Goal: Information Seeking & Learning: Learn about a topic

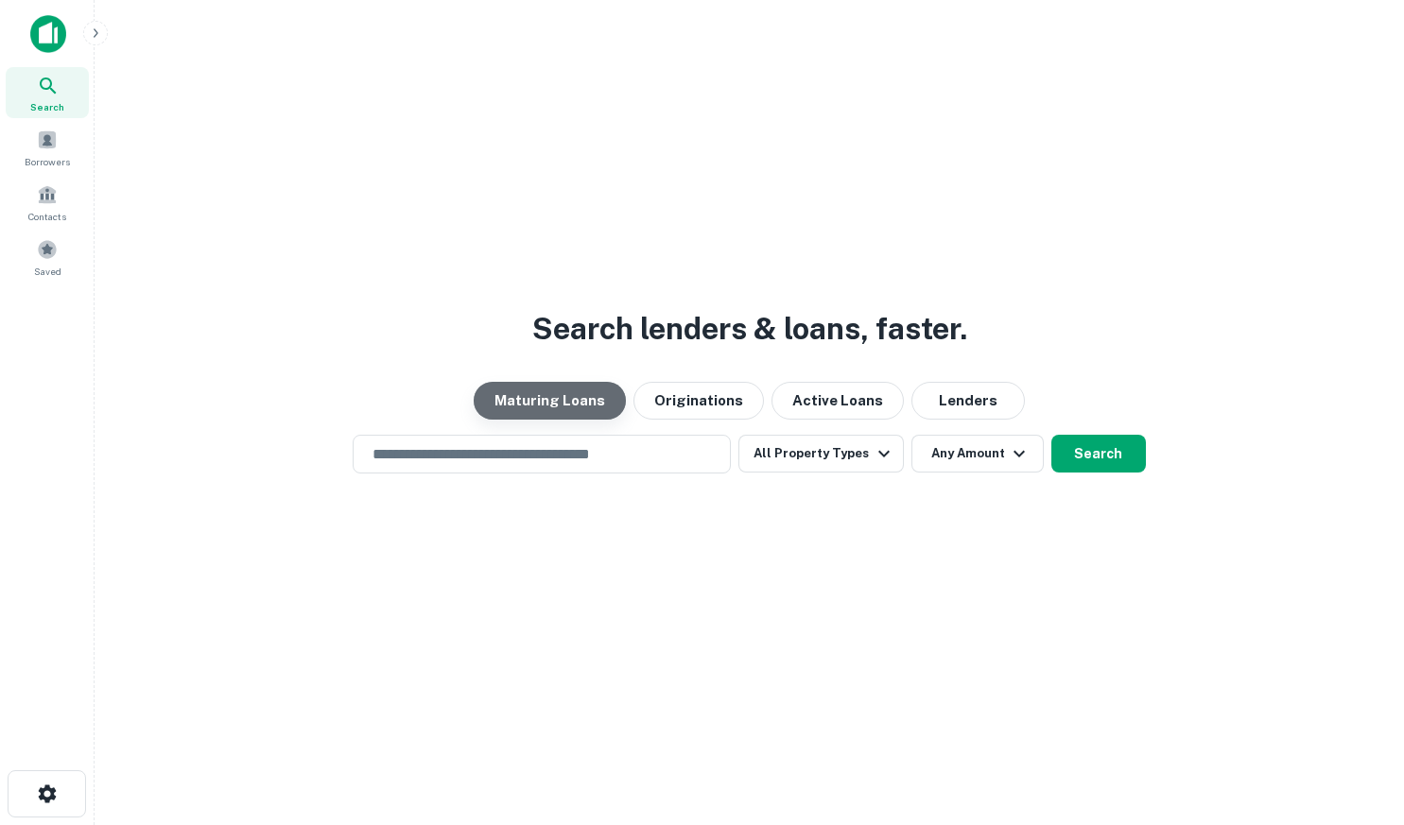
click at [592, 400] on button "Maturing Loans" at bounding box center [550, 401] width 152 height 38
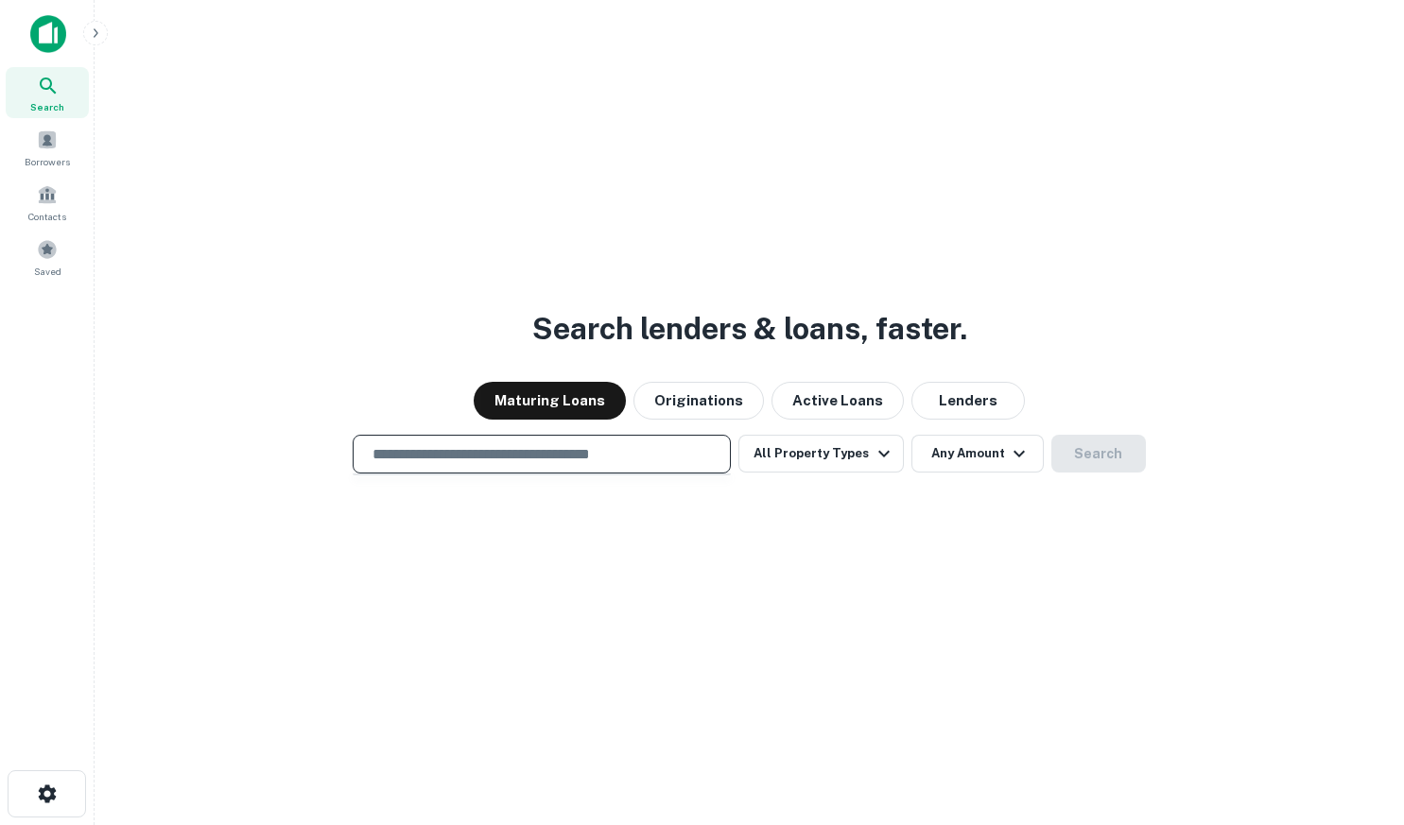
click at [605, 464] on input "text" at bounding box center [541, 454] width 361 height 22
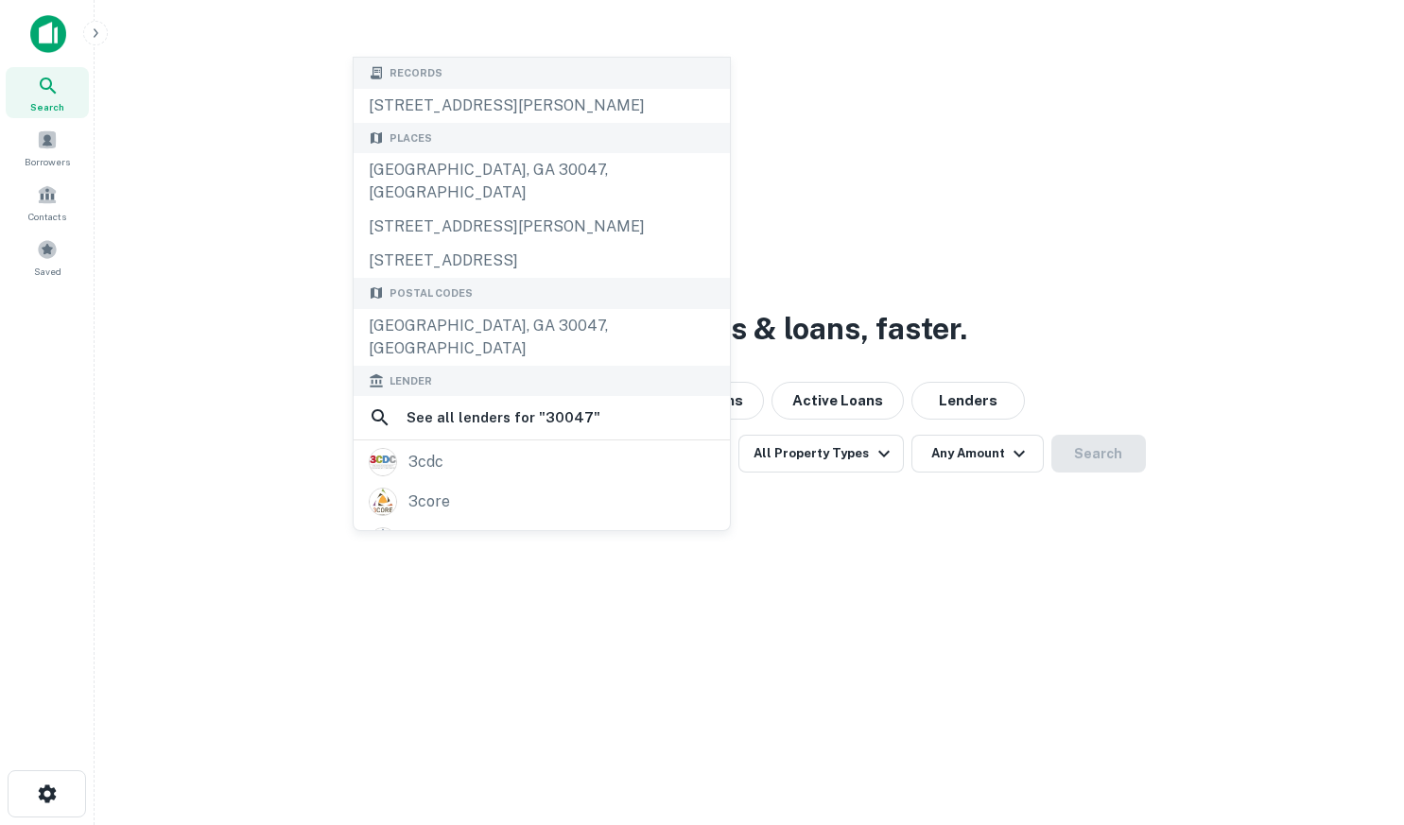
type input "**********"
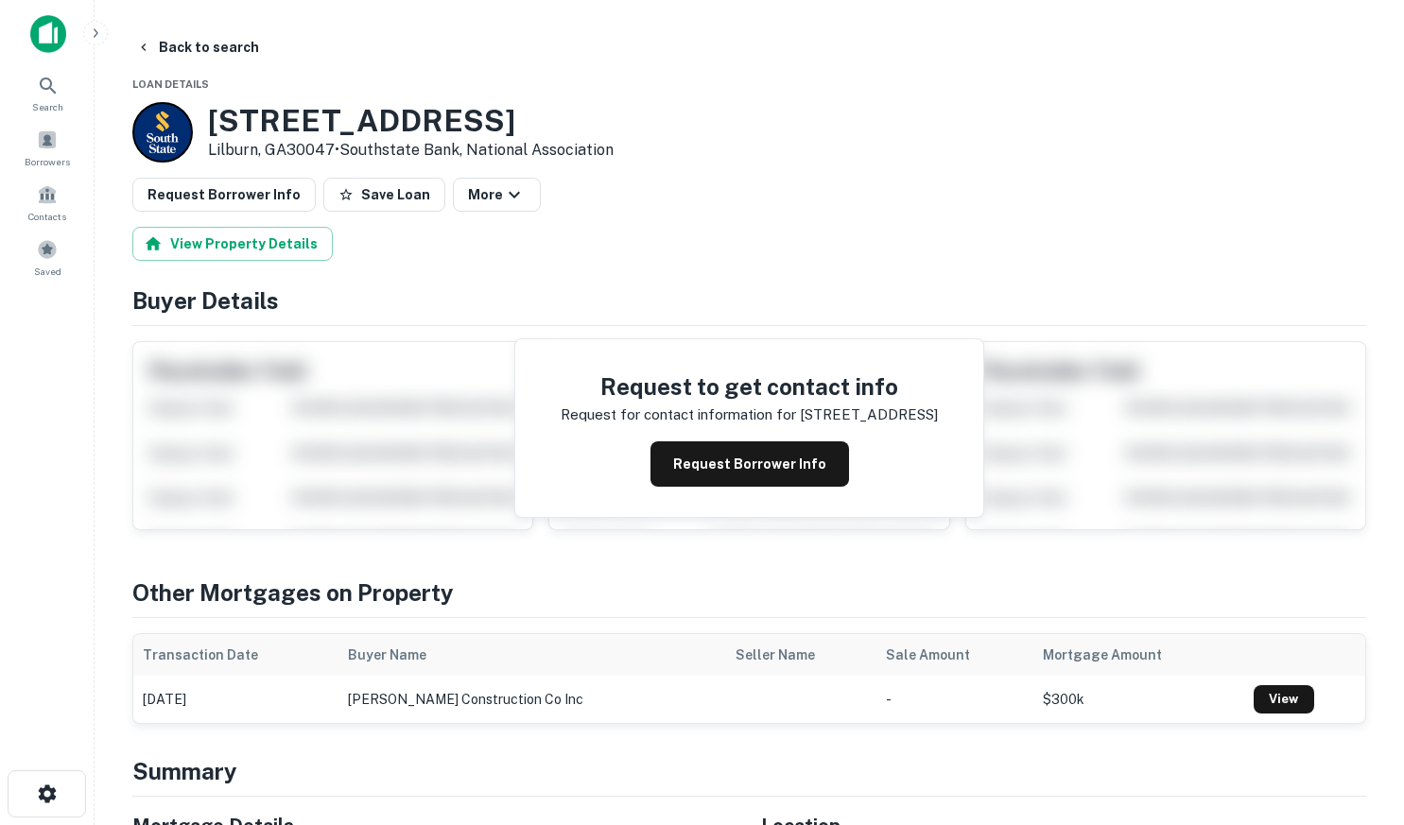
click at [836, 239] on div "View Property Details" at bounding box center [748, 244] width 1233 height 34
drag, startPoint x: 50, startPoint y: 1, endPoint x: 1209, endPoint y: 186, distance: 1173.5
click at [1209, 186] on div "Request Borrower Info Save Loan More" at bounding box center [748, 195] width 1233 height 34
click at [43, 101] on span "Search" at bounding box center [47, 106] width 31 height 15
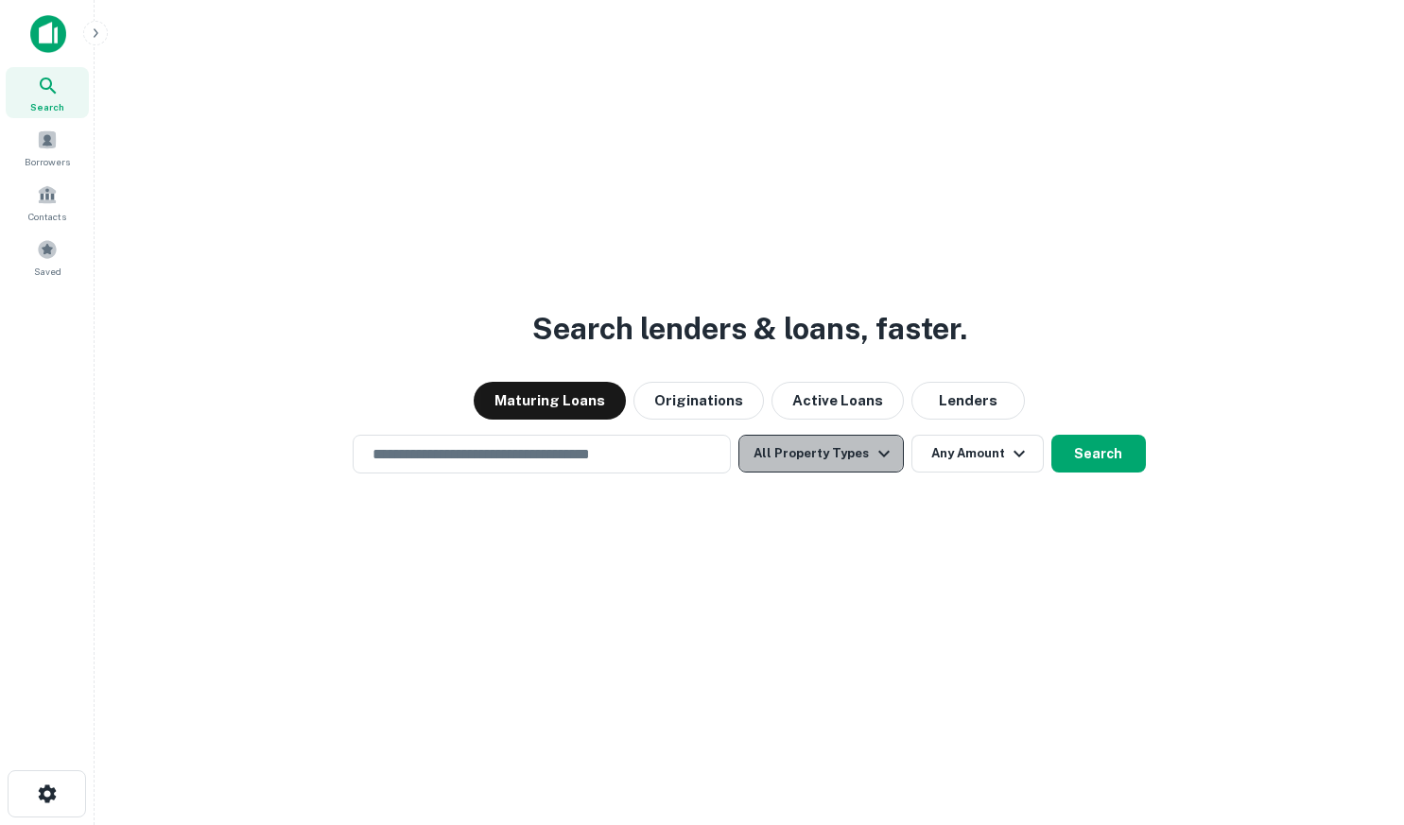
click at [888, 450] on icon "button" at bounding box center [883, 453] width 23 height 23
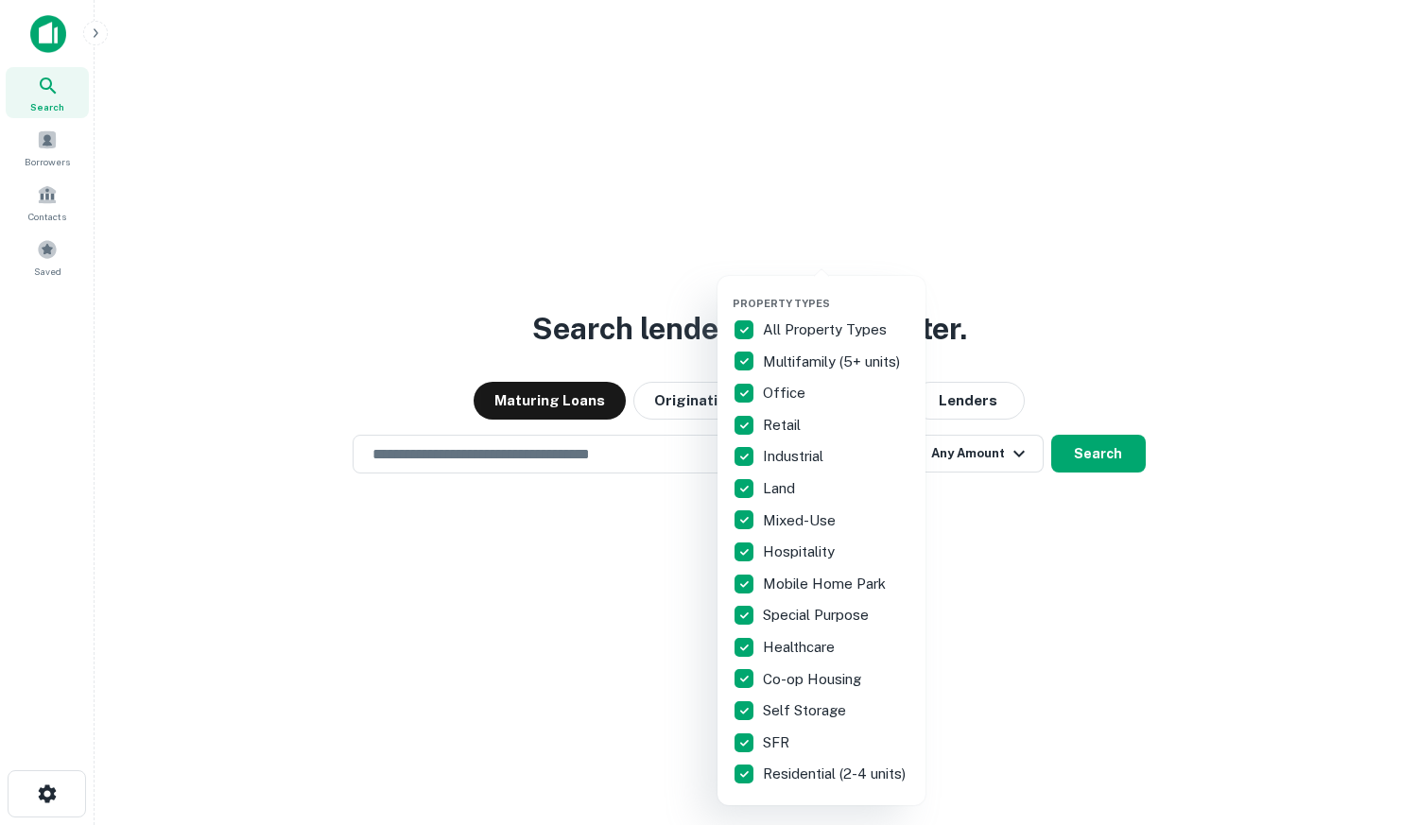
click at [804, 421] on p "Retail" at bounding box center [784, 425] width 42 height 23
drag, startPoint x: 1055, startPoint y: 441, endPoint x: 531, endPoint y: 585, distance: 543.0
click at [531, 585] on div at bounding box center [709, 412] width 1418 height 825
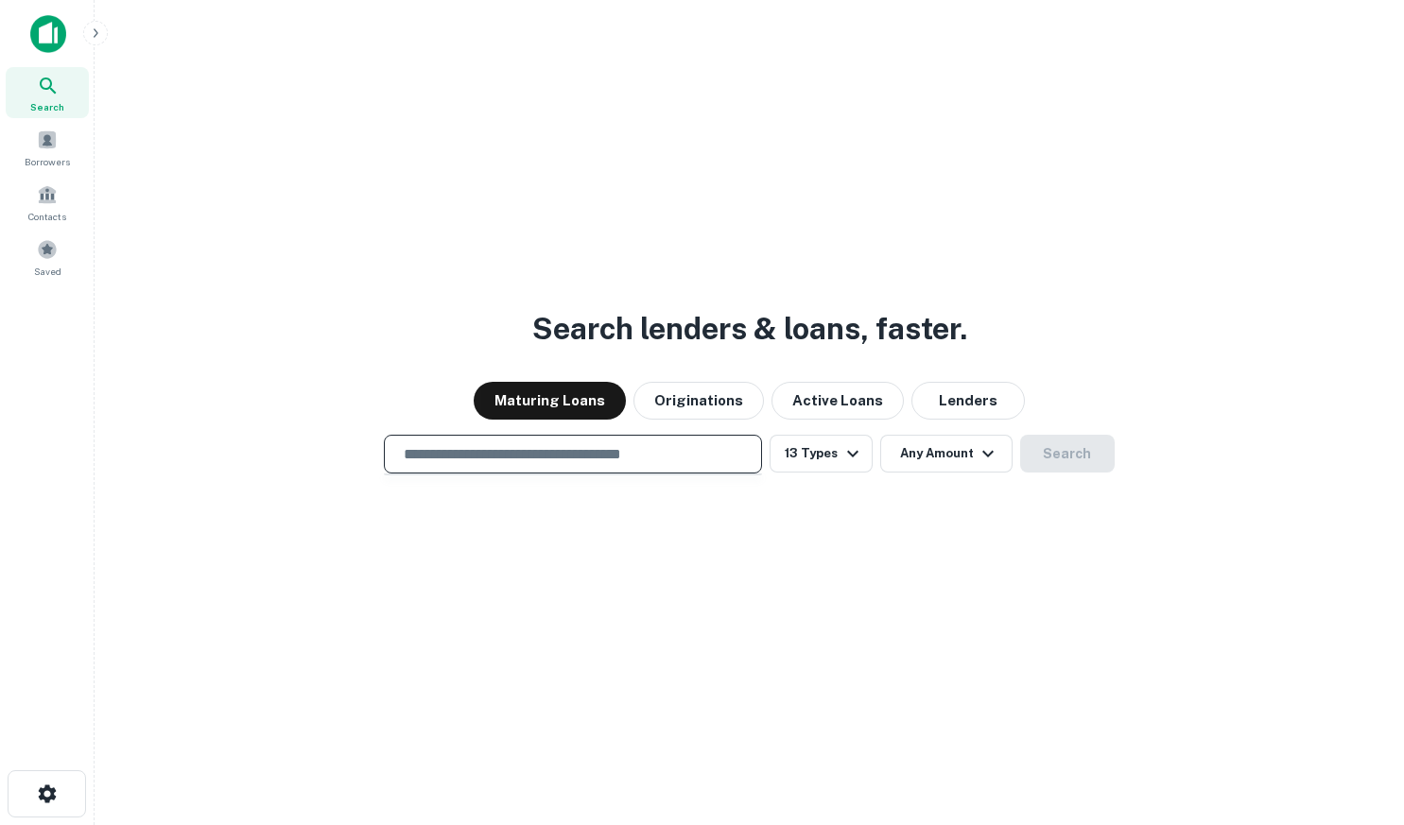
click at [522, 454] on input "text" at bounding box center [572, 454] width 361 height 22
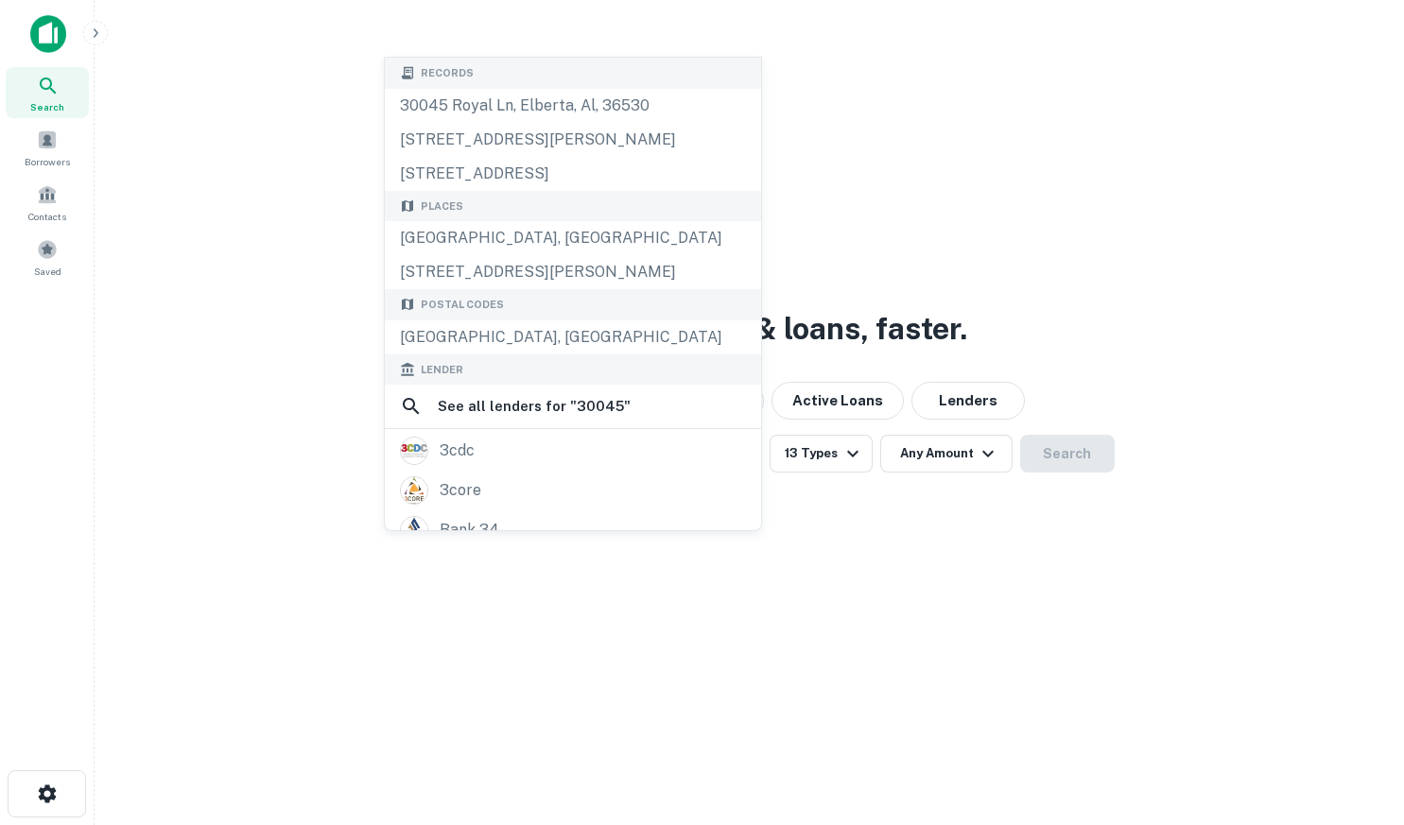
type input "**********"
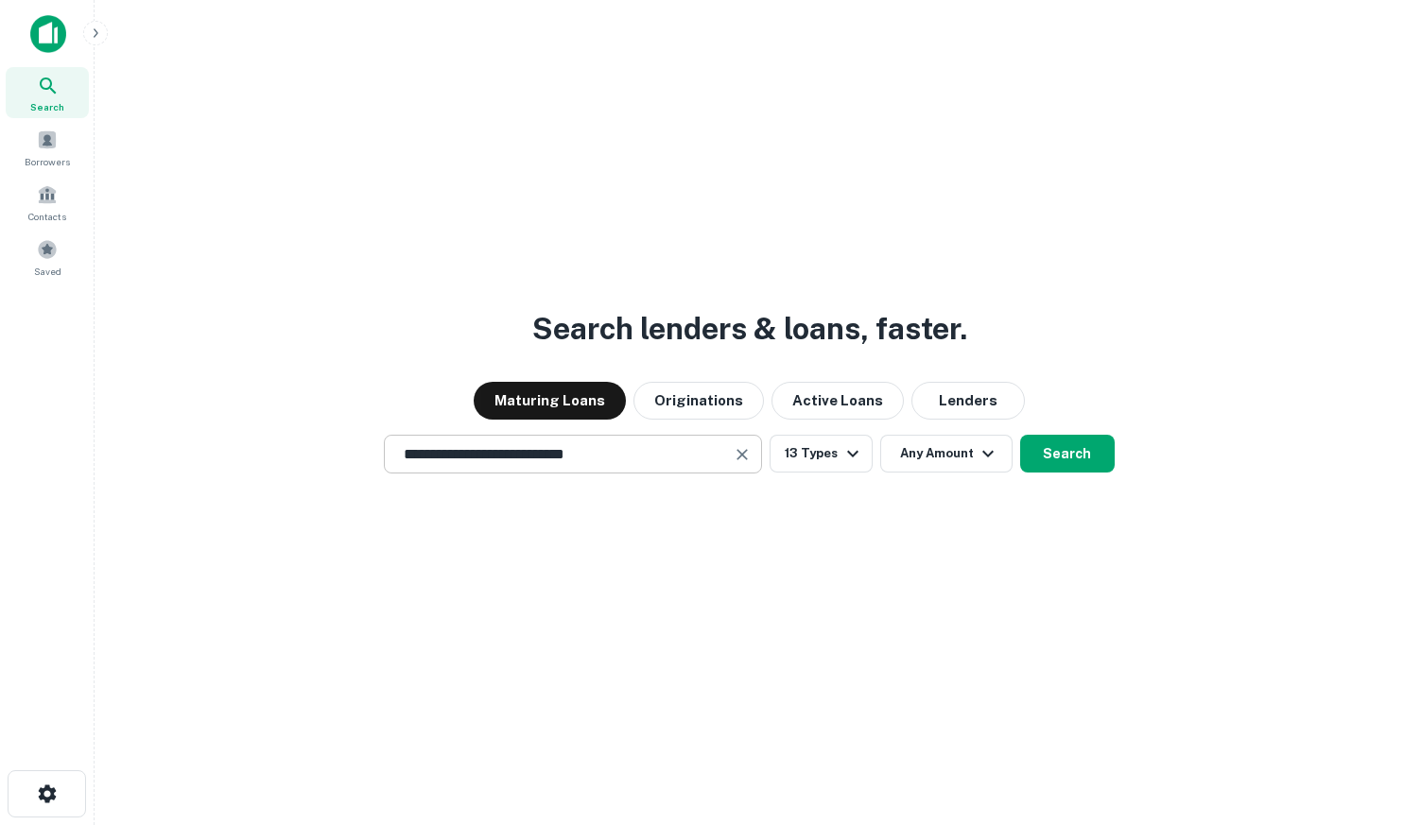
click at [638, 450] on input "**********" at bounding box center [558, 454] width 333 height 22
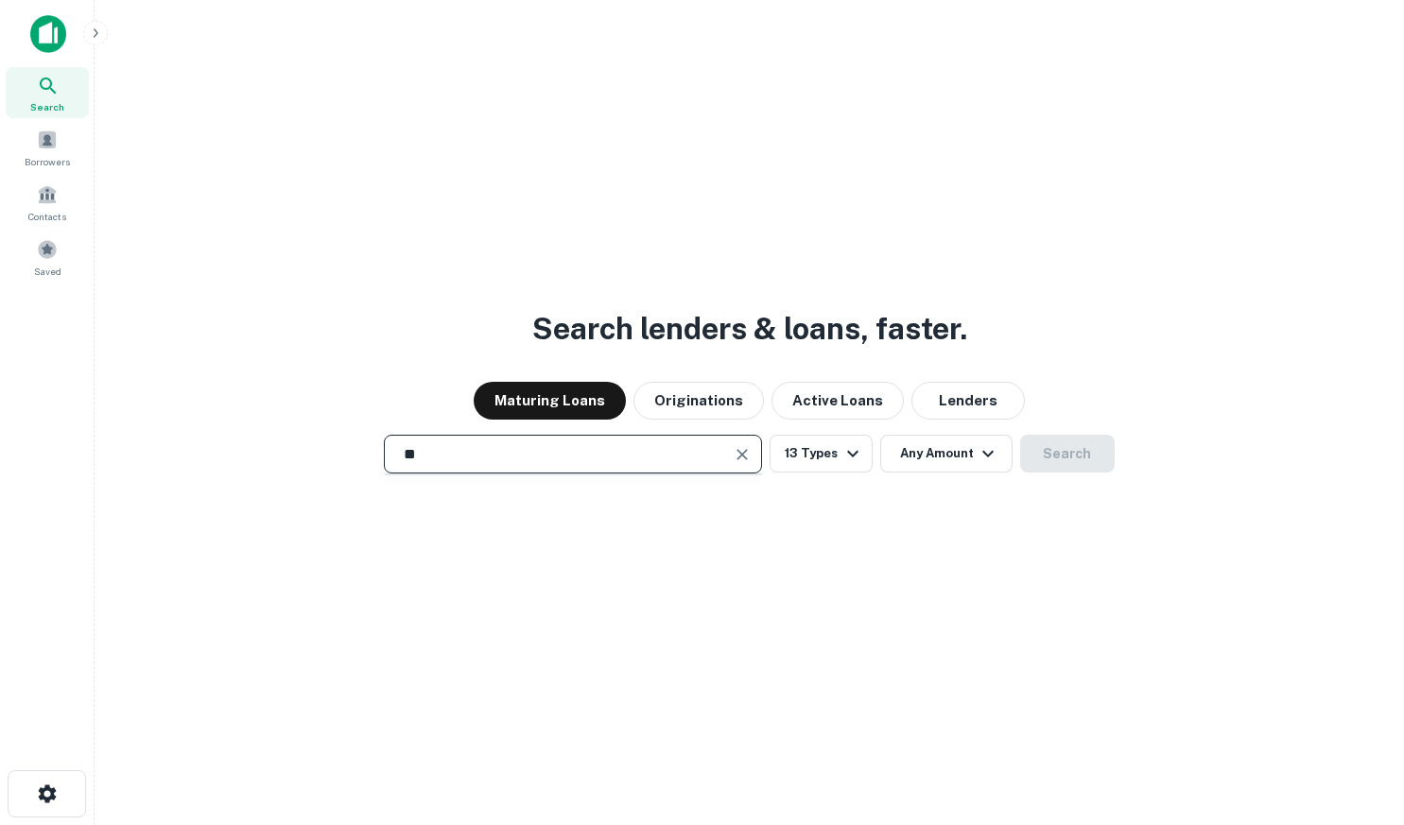
type input "*"
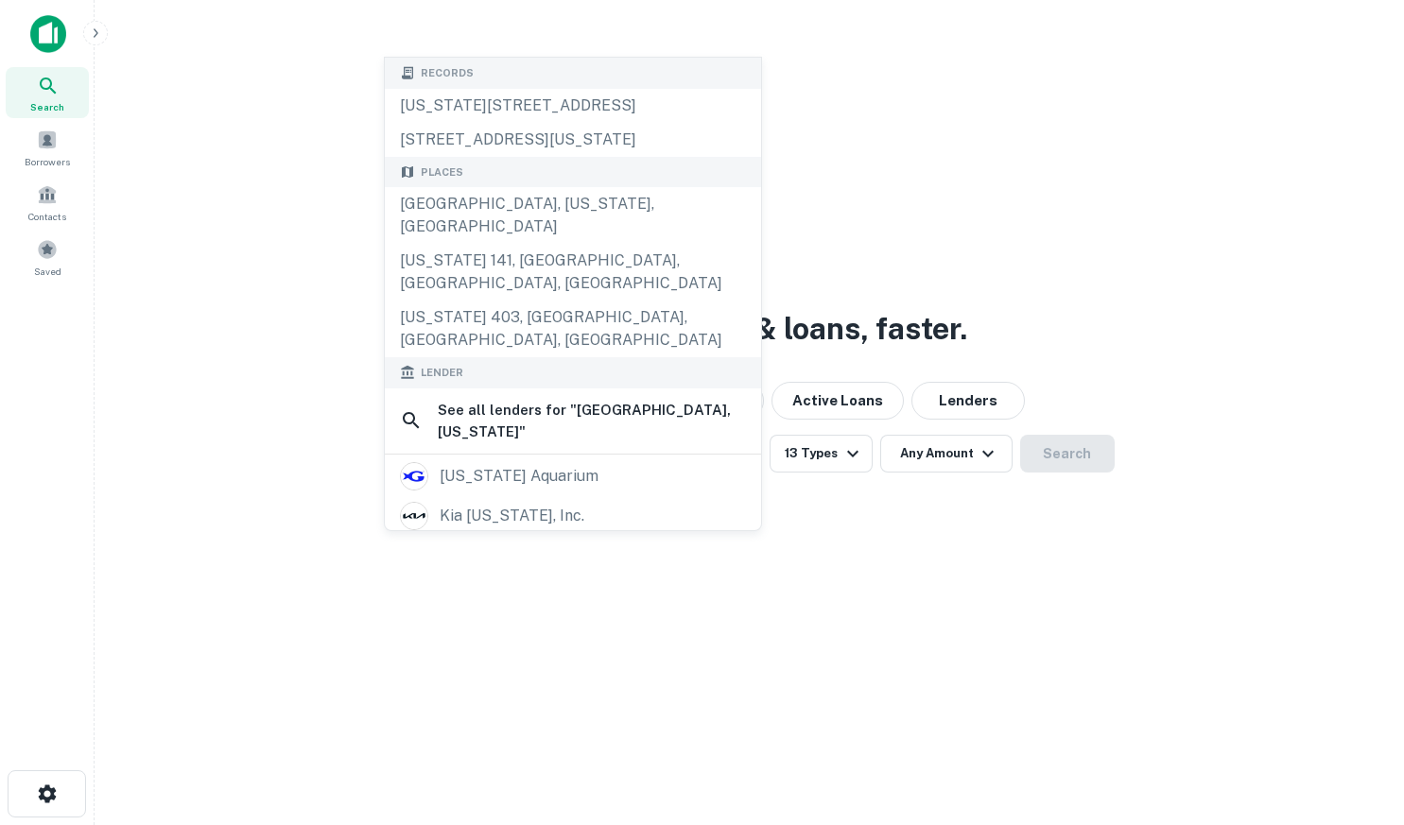
click at [956, 483] on div "**********" at bounding box center [749, 457] width 1279 height 825
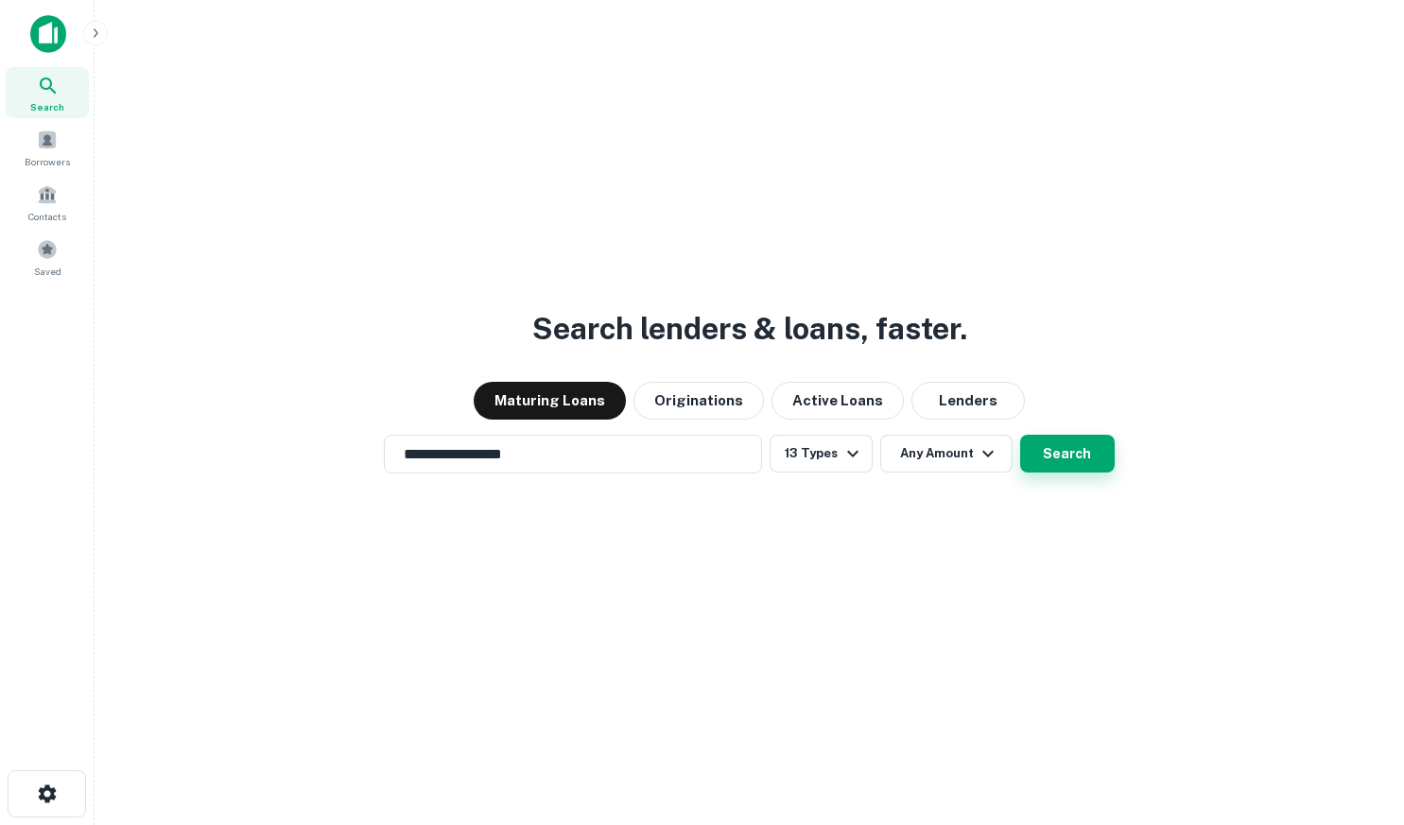
click at [1050, 448] on button "Search" at bounding box center [1067, 454] width 95 height 38
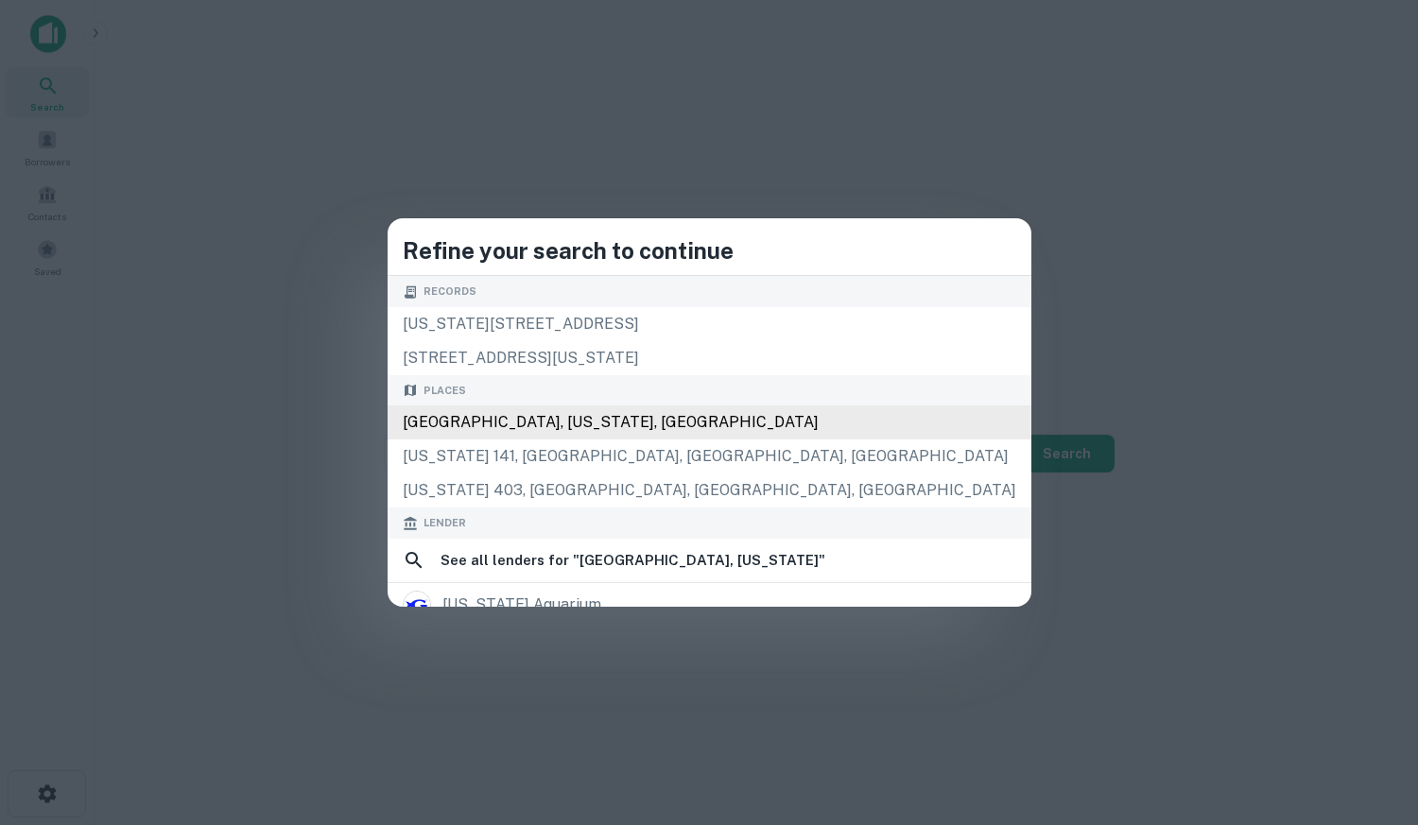
click at [698, 413] on div "[GEOGRAPHIC_DATA], [US_STATE], [GEOGRAPHIC_DATA]" at bounding box center [710, 422] width 644 height 34
type input "**********"
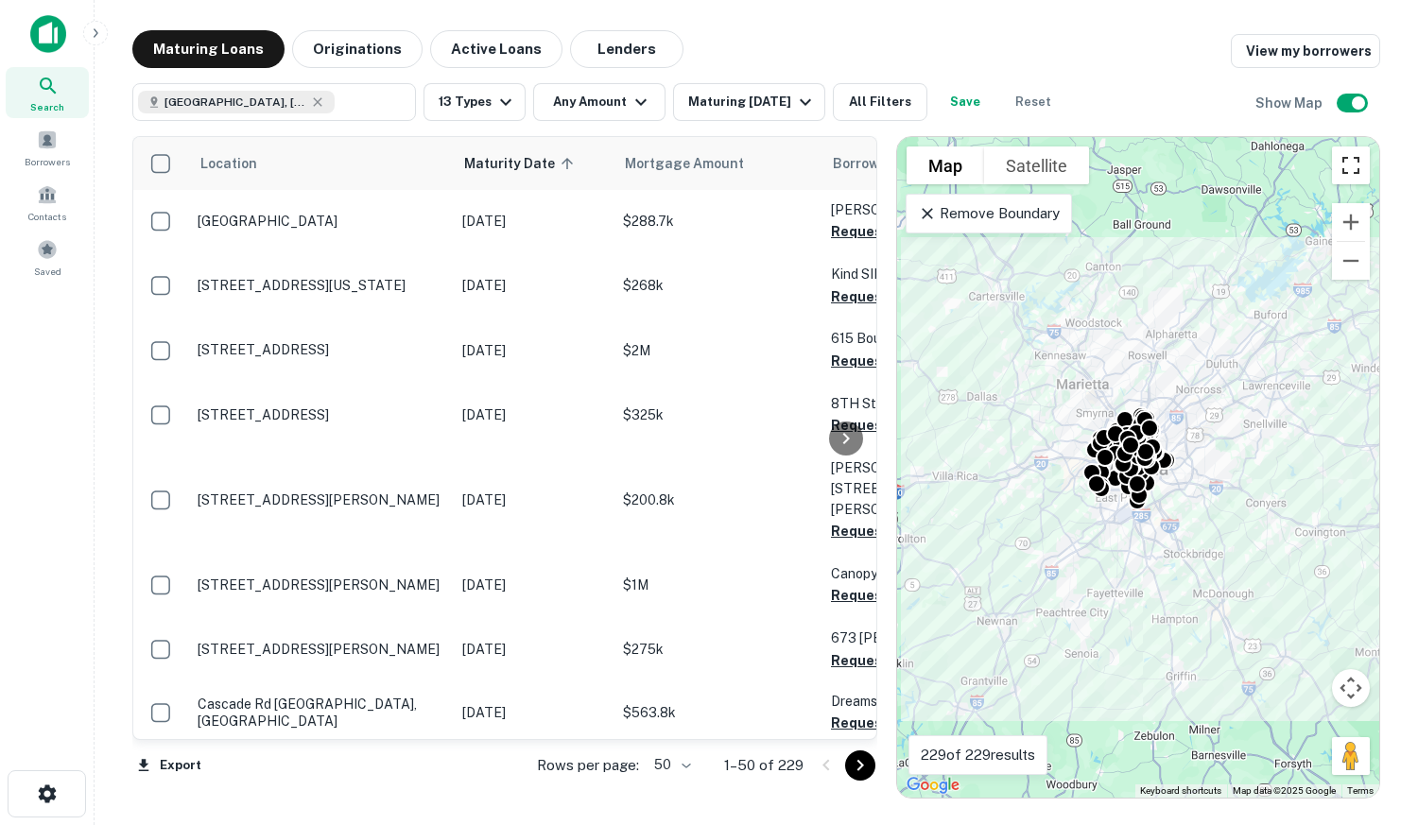
click at [1353, 171] on button "Toggle fullscreen view" at bounding box center [1351, 166] width 38 height 38
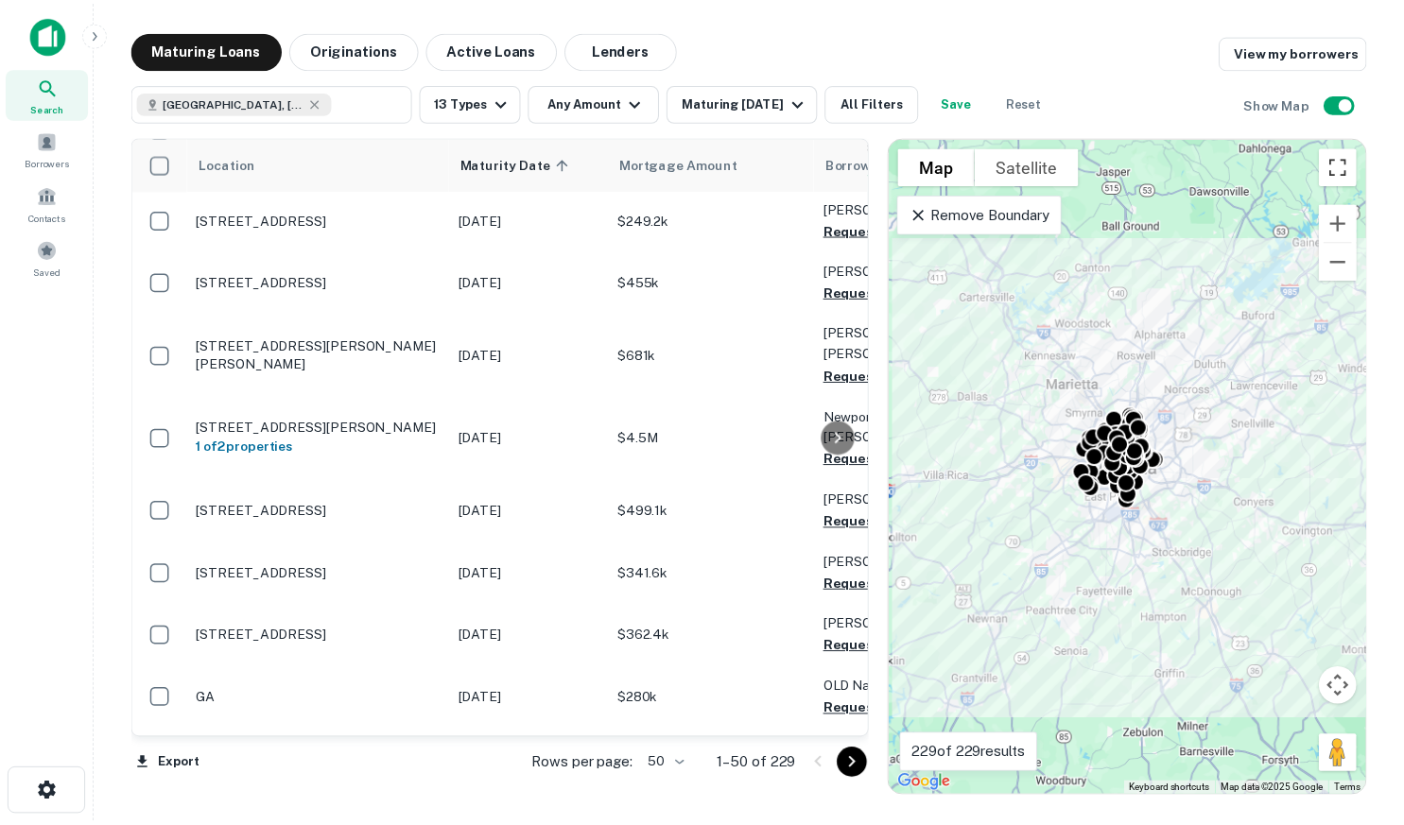
scroll to position [1280, 0]
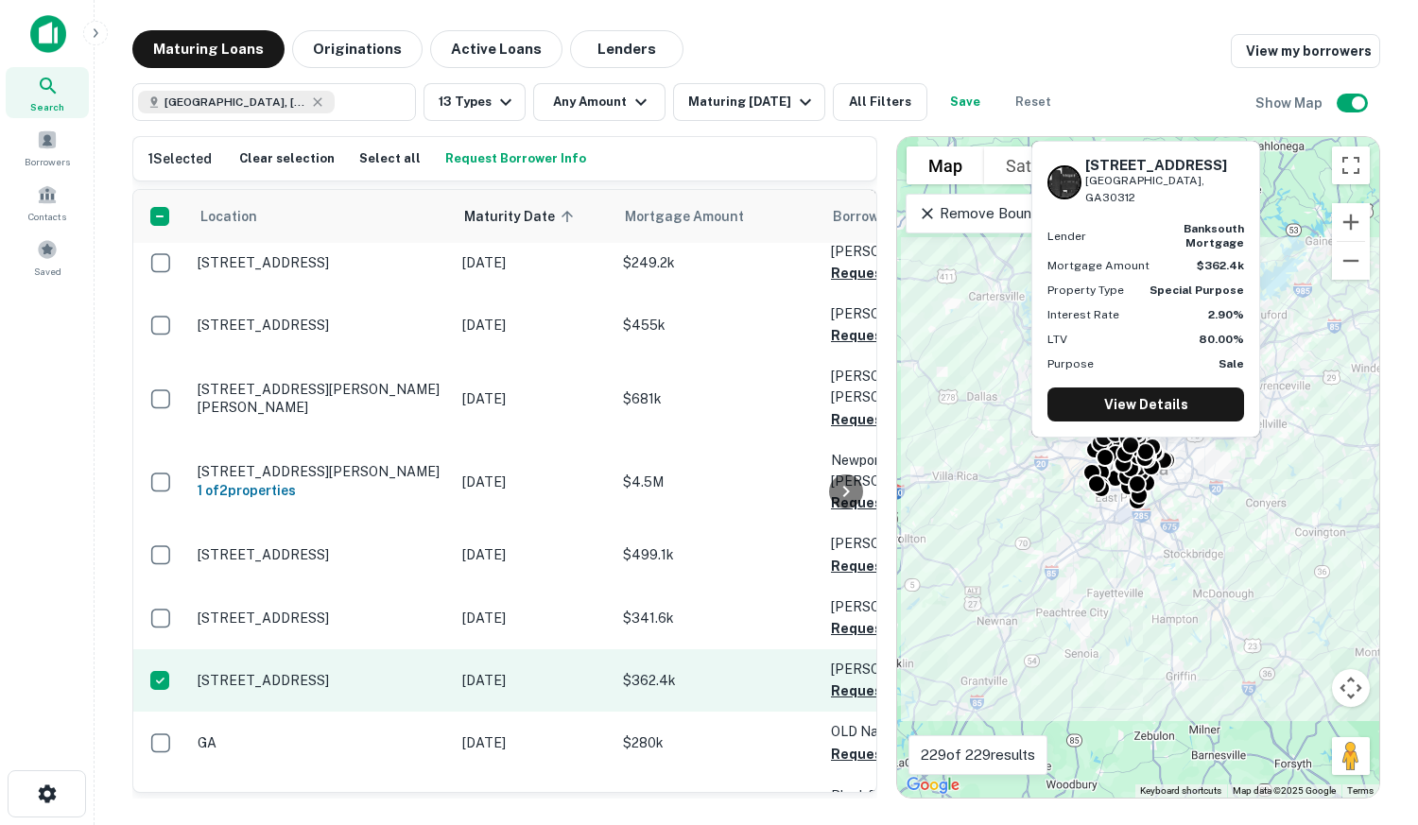
click at [1177, 418] on div "To activate drag with keyboard, press Alt + Enter. Once in keyboard drag state,…" at bounding box center [1138, 467] width 482 height 661
click at [336, 672] on p "[STREET_ADDRESS]" at bounding box center [321, 680] width 246 height 17
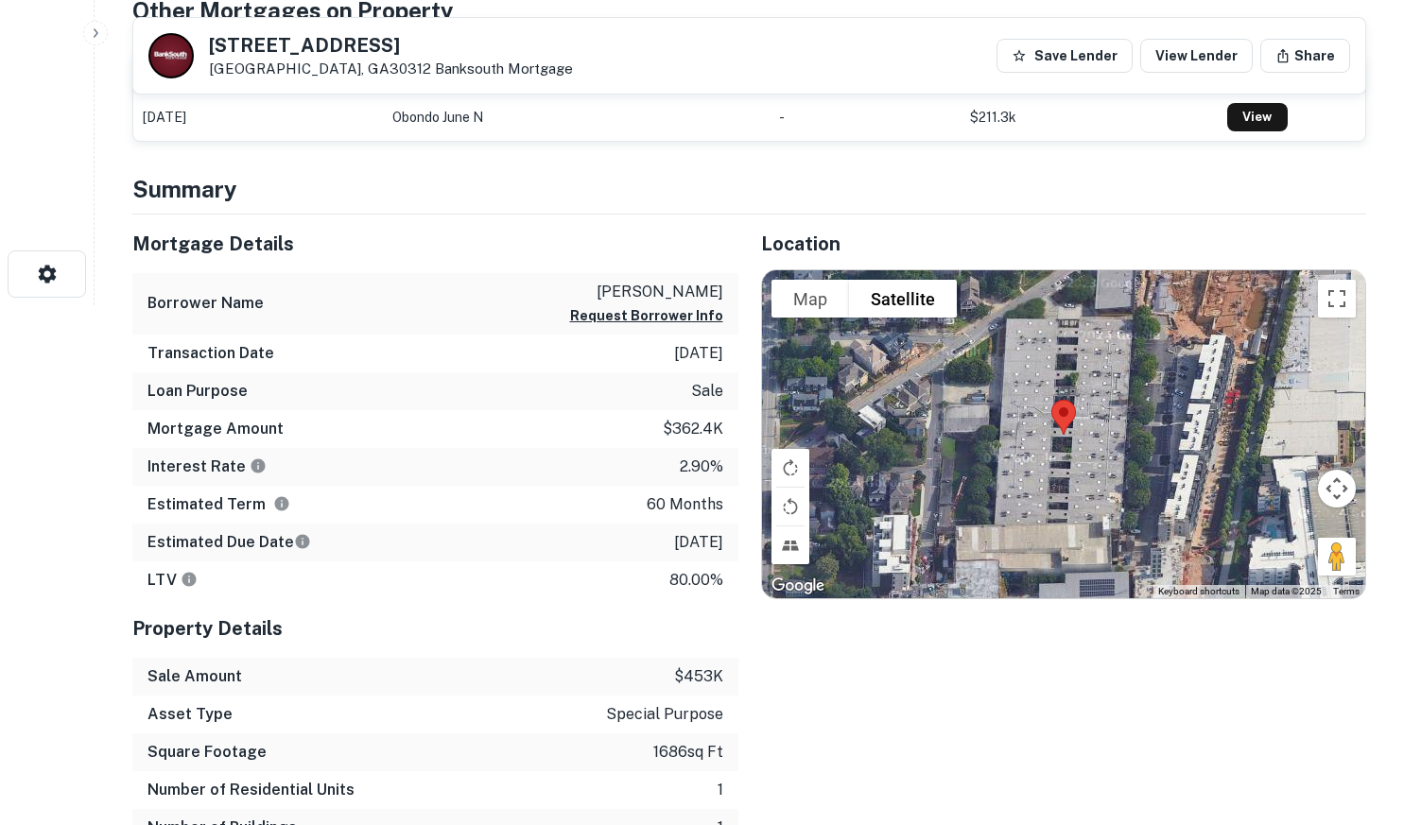
scroll to position [515, 0]
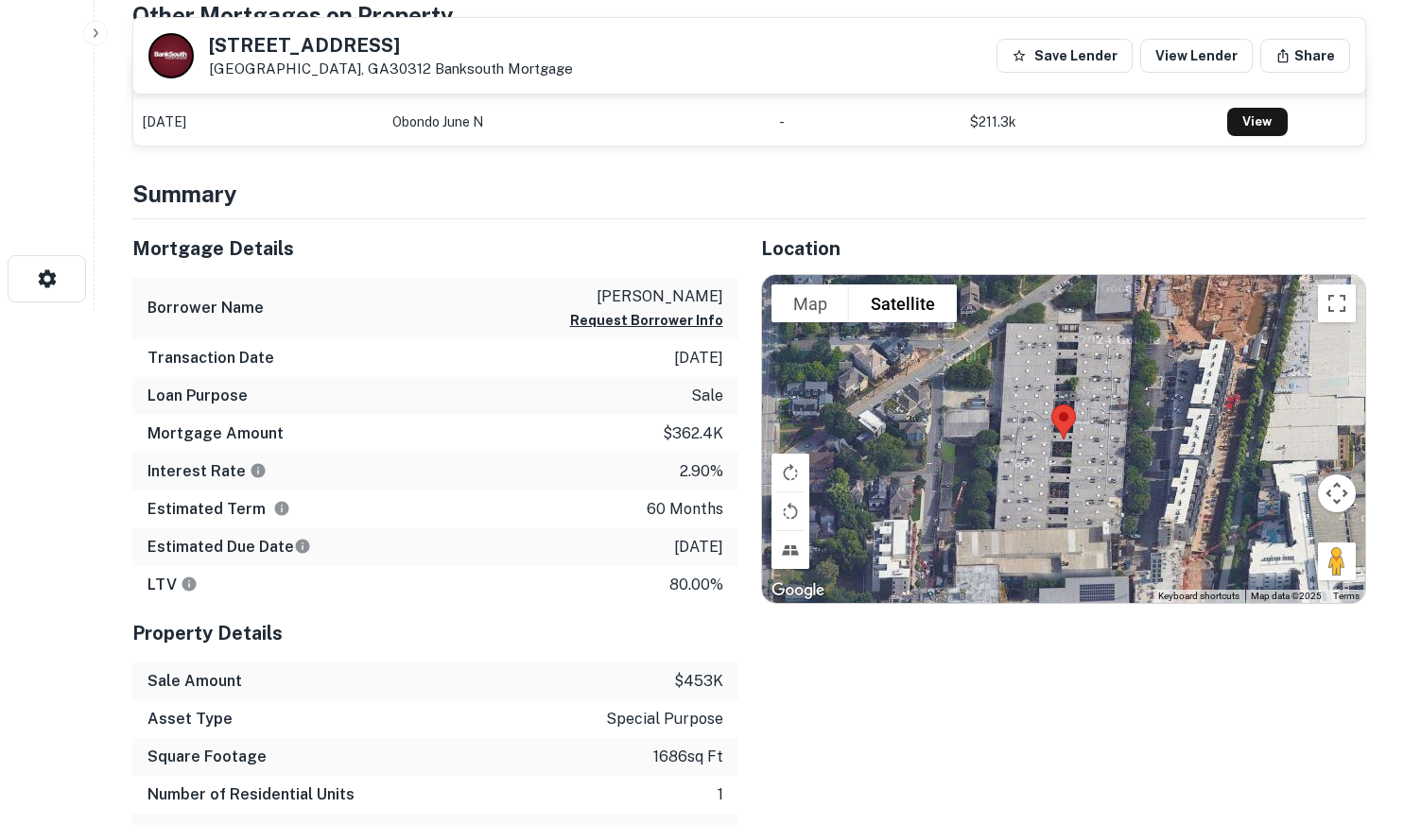
click at [1062, 450] on div at bounding box center [1064, 439] width 604 height 328
click at [1059, 417] on img at bounding box center [1063, 422] width 40 height 50
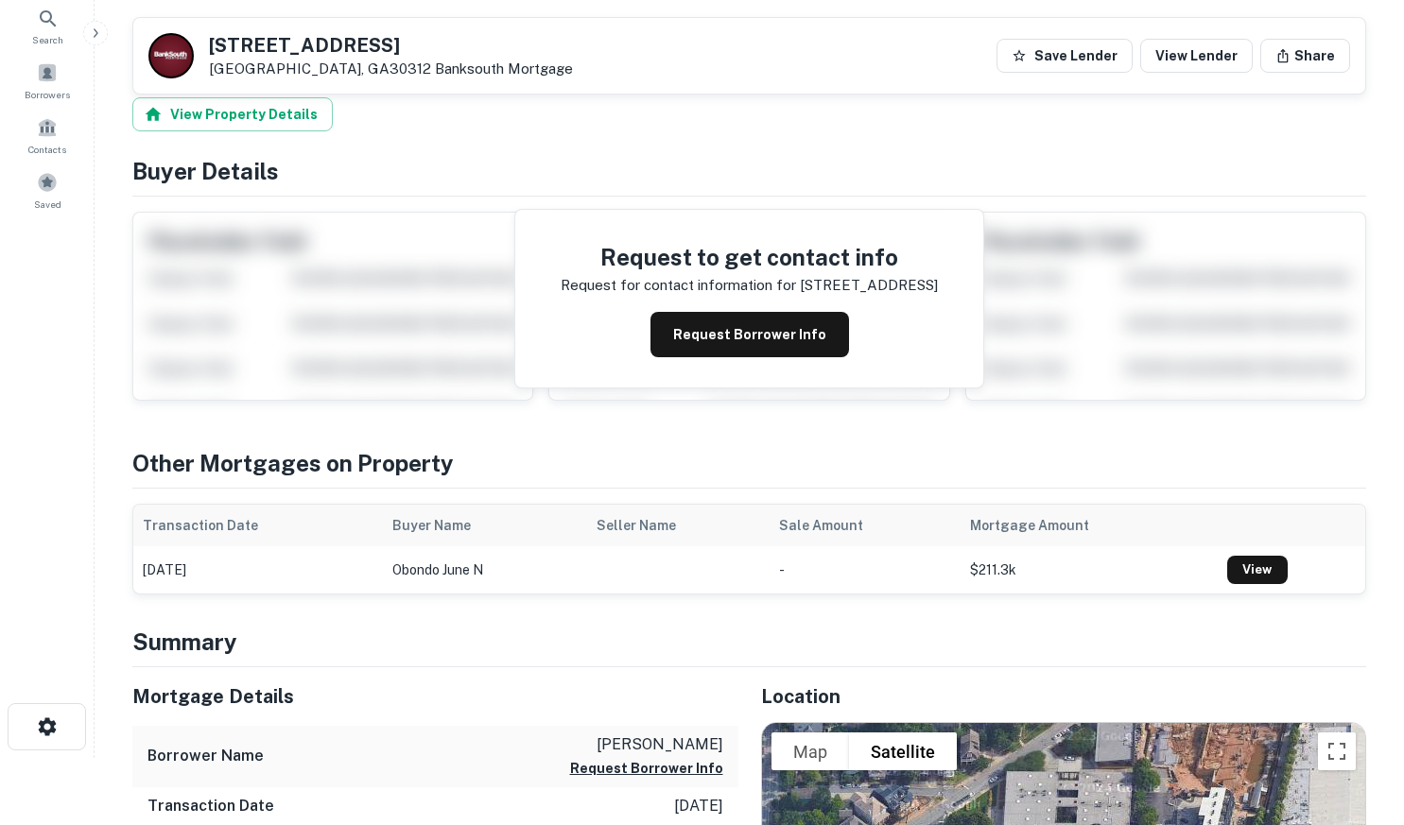
scroll to position [0, 0]
